Goal: Information Seeking & Learning: Learn about a topic

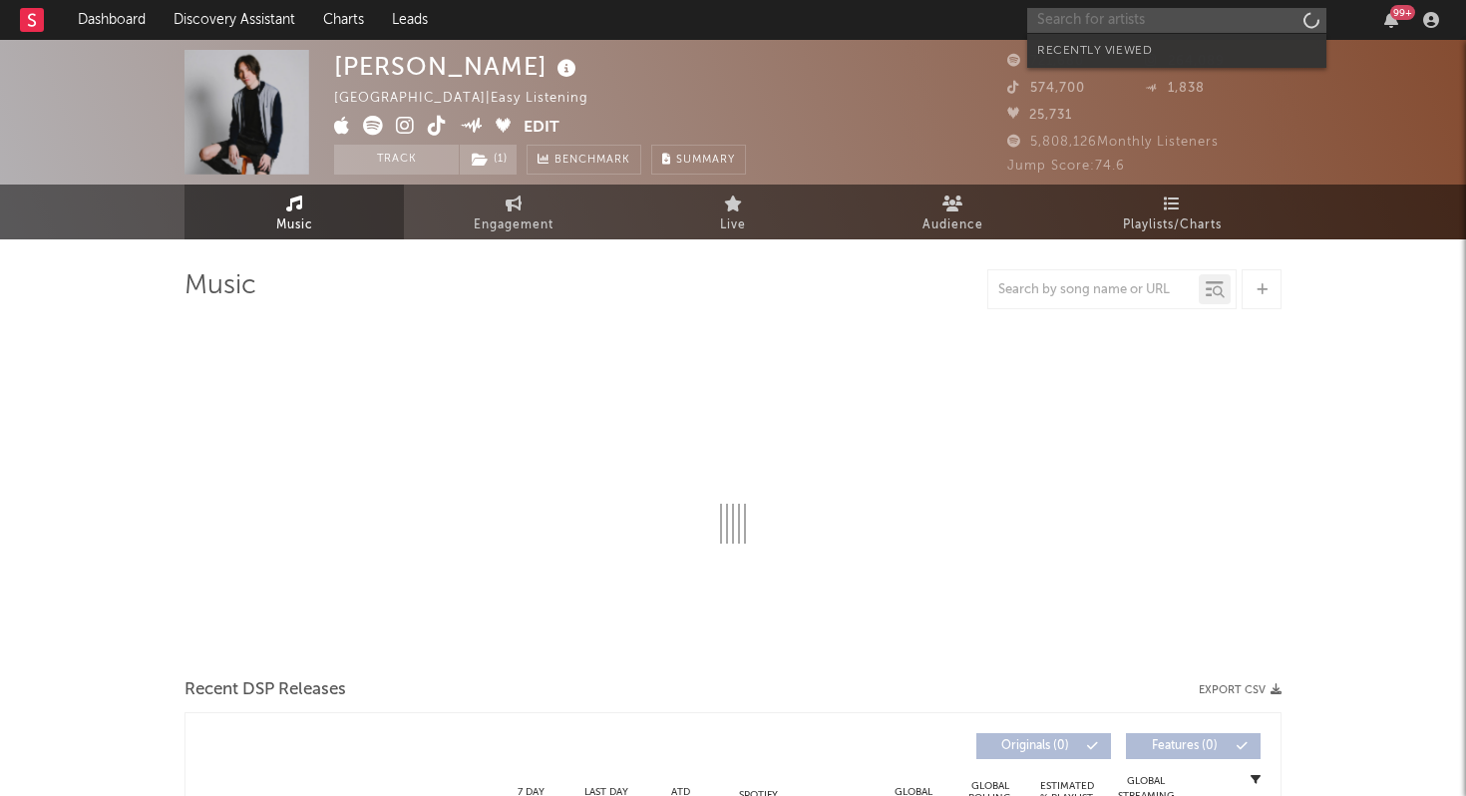
click at [1067, 15] on input "text" at bounding box center [1176, 20] width 299 height 25
select select "6m"
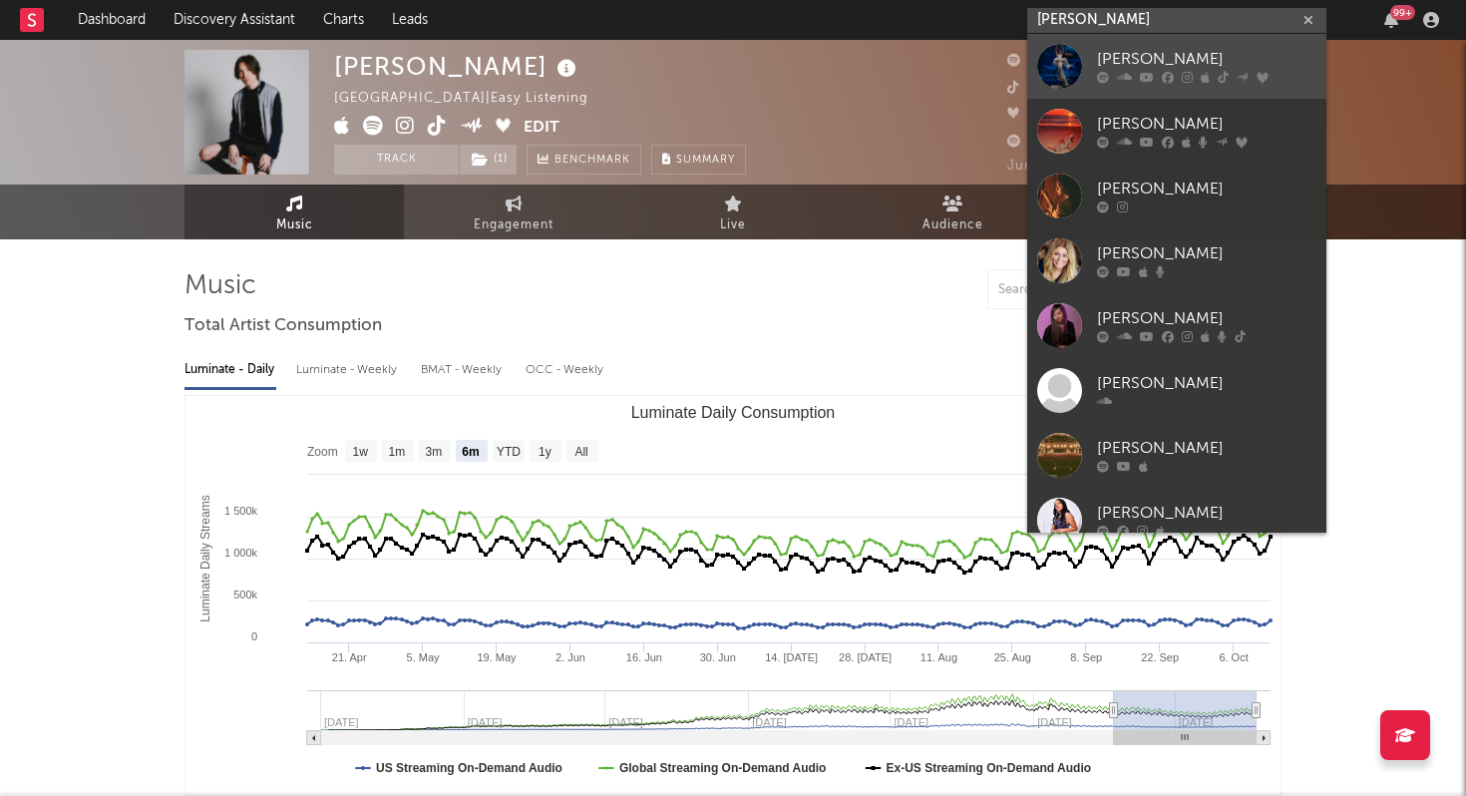
type input "[PERSON_NAME]"
click at [1121, 60] on div "[PERSON_NAME]" at bounding box center [1206, 60] width 219 height 24
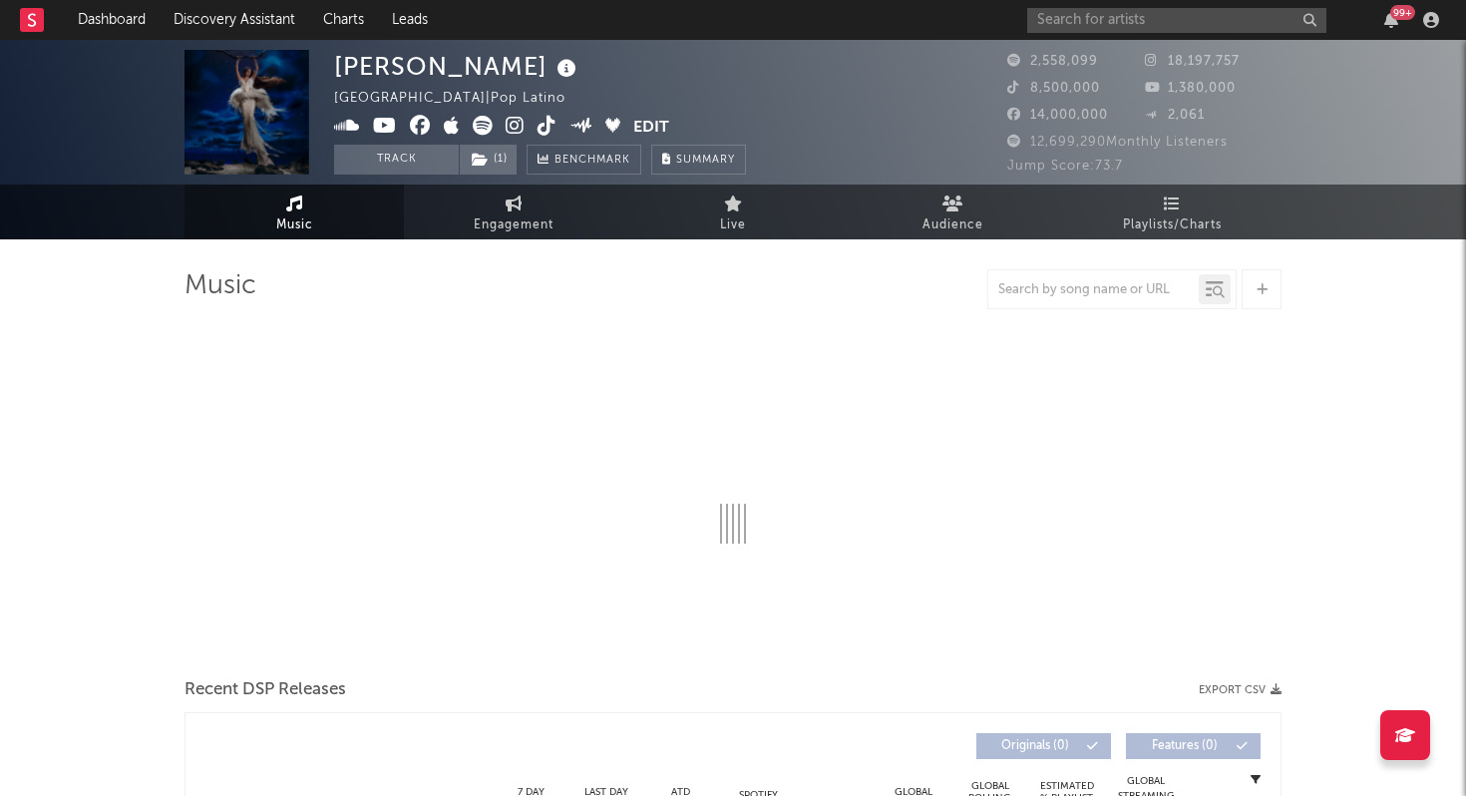
select select "6m"
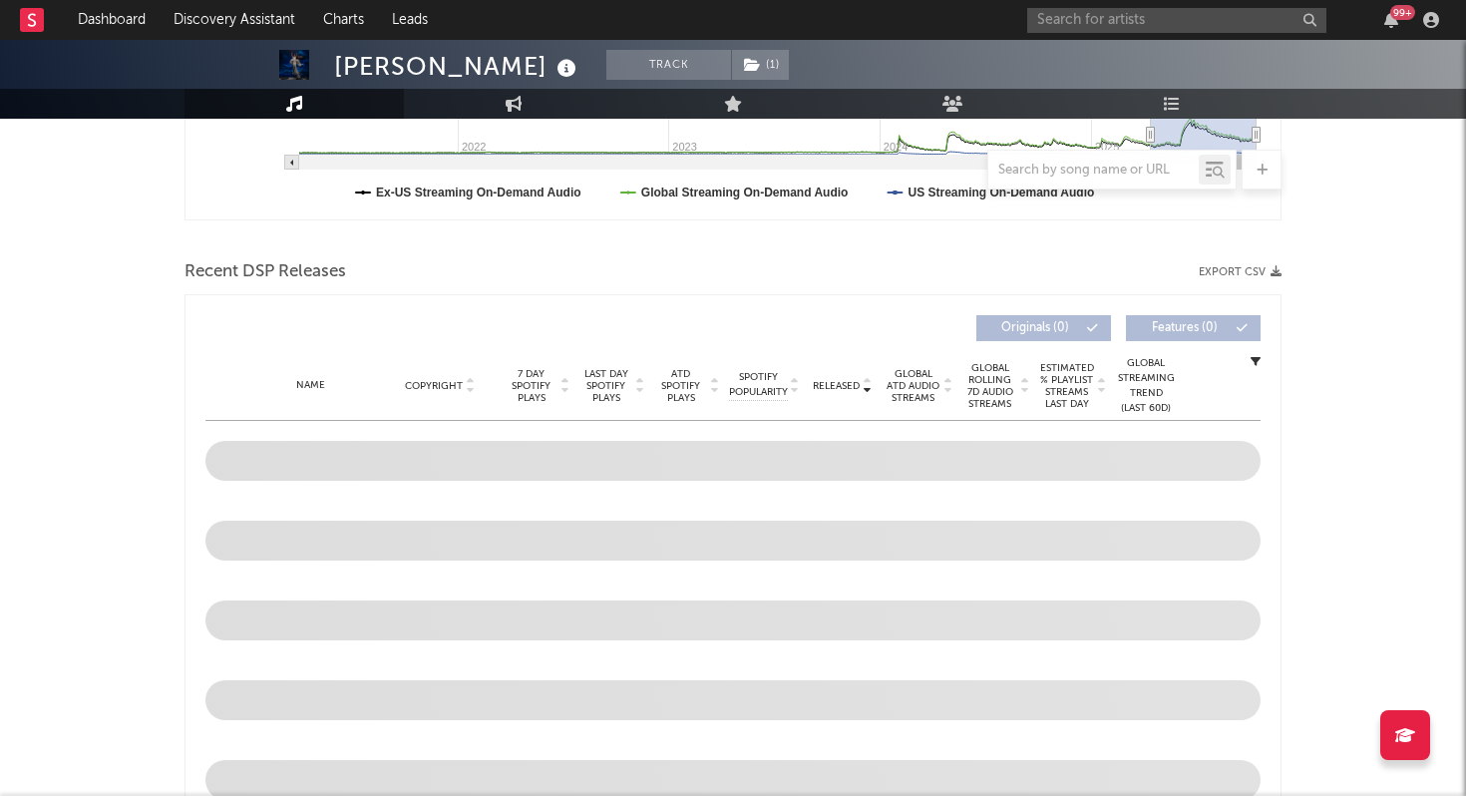
scroll to position [674, 0]
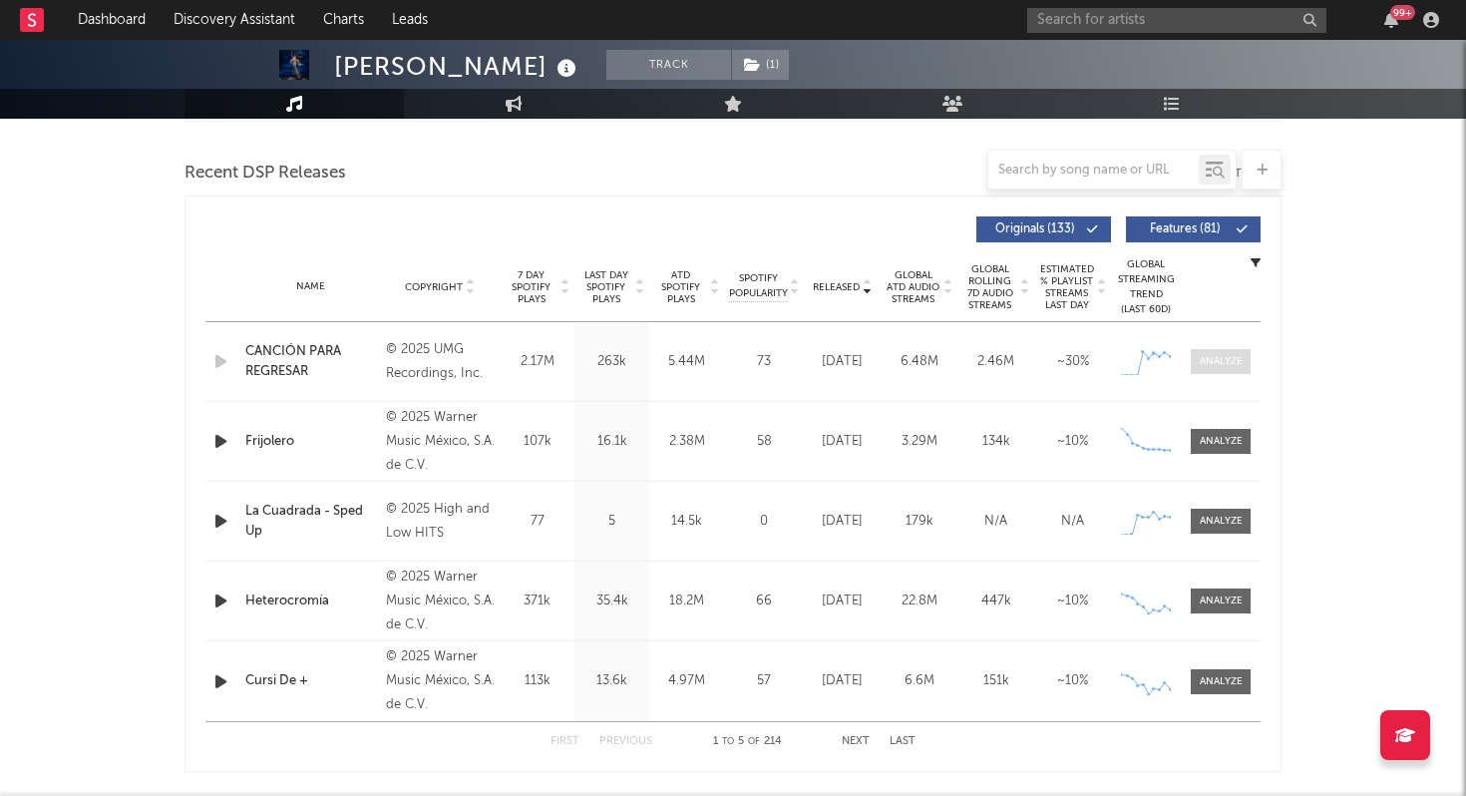
click at [1240, 360] on div at bounding box center [1221, 361] width 43 height 15
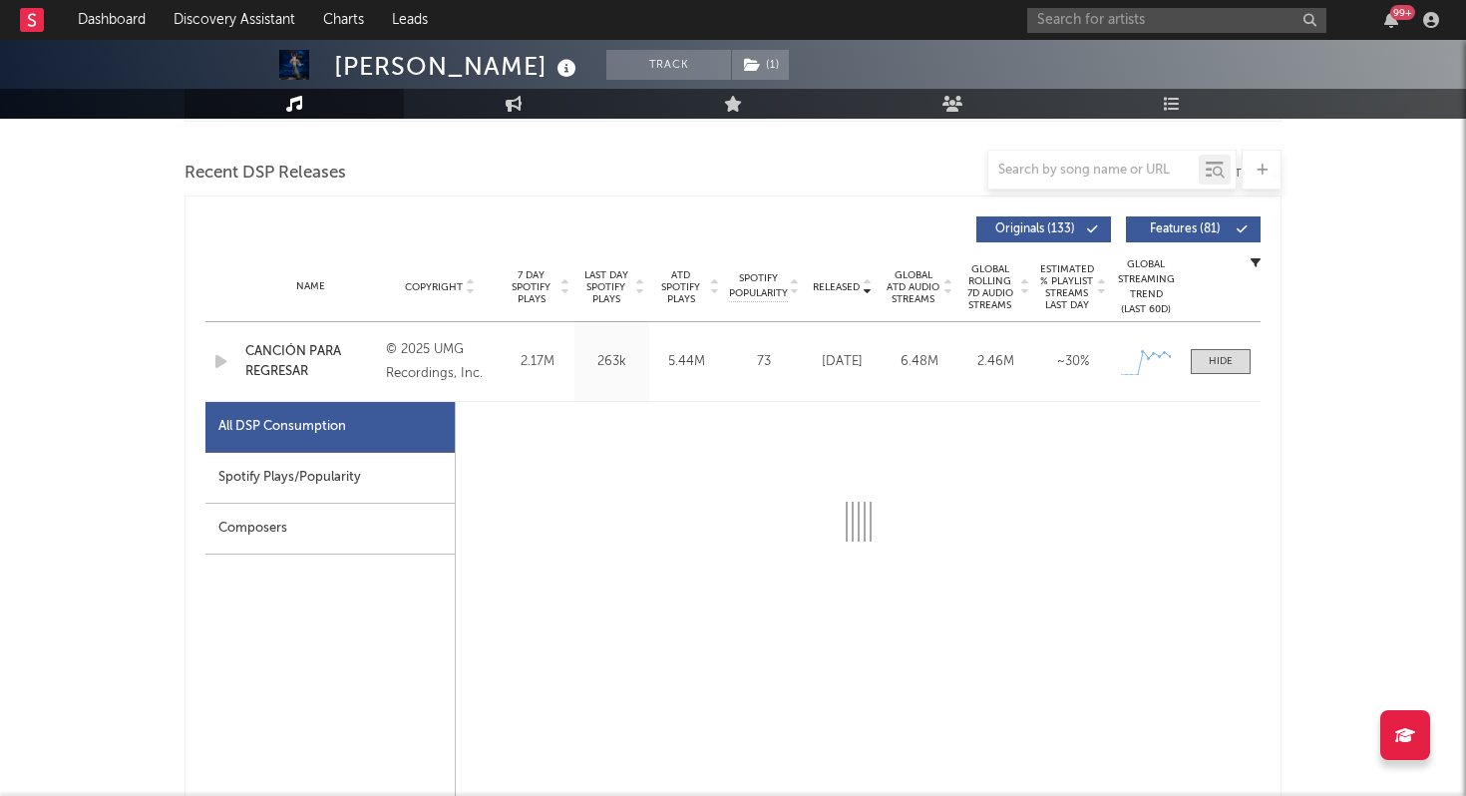
select select "1w"
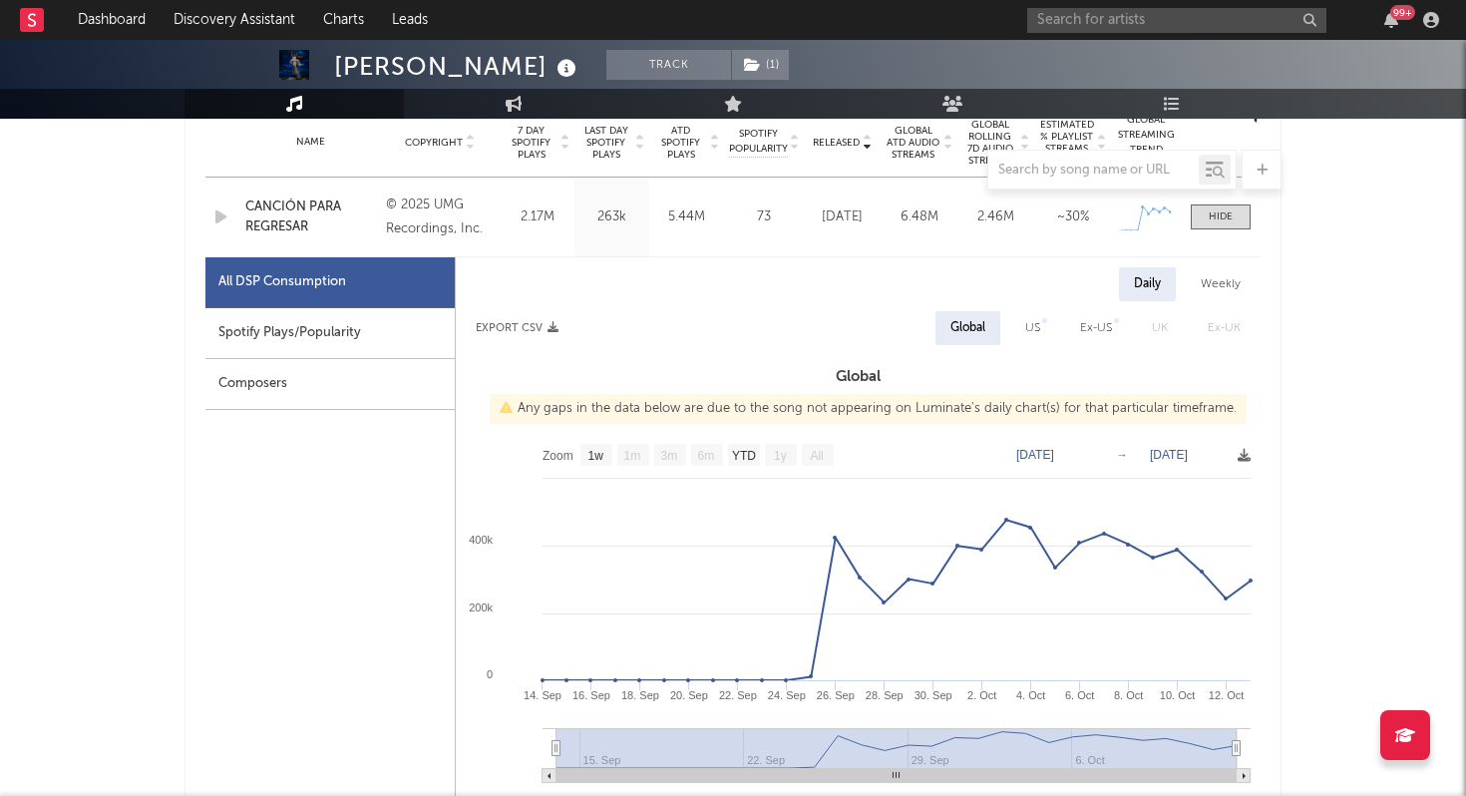
scroll to position [821, 0]
